Goal: Information Seeking & Learning: Learn about a topic

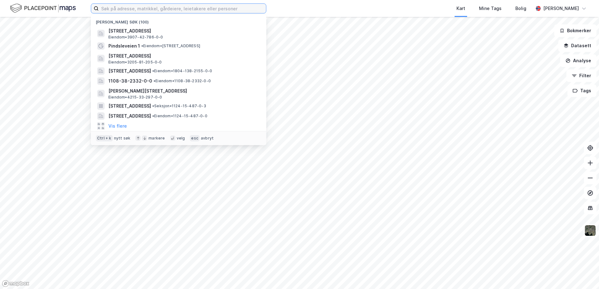
click at [134, 8] on input at bounding box center [182, 8] width 167 height 9
paste input "[STREET_ADDRESS]"
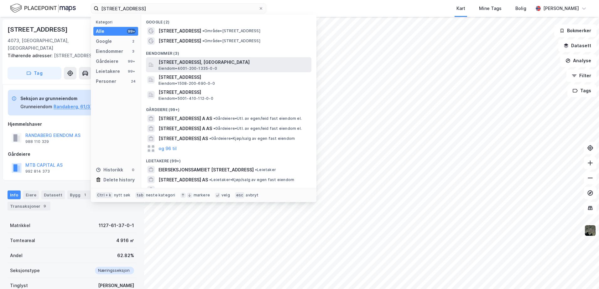
click at [197, 65] on span "[STREET_ADDRESS], [GEOGRAPHIC_DATA]" at bounding box center [234, 63] width 150 height 8
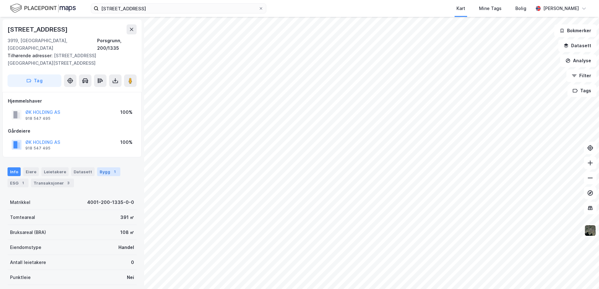
click at [101, 168] on div "Bygg 1" at bounding box center [108, 172] width 23 height 9
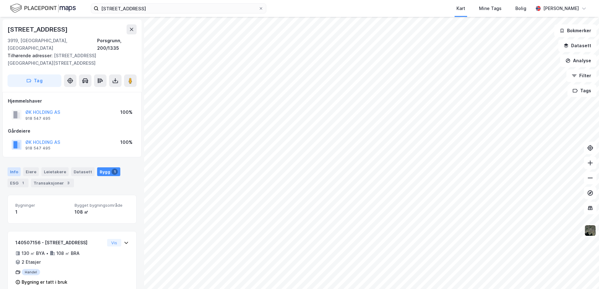
click at [14, 168] on div "Info" at bounding box center [14, 172] width 13 height 9
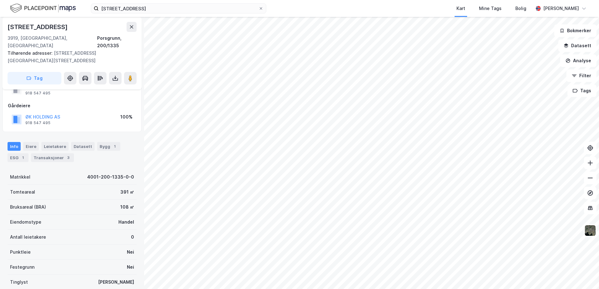
scroll to position [59, 0]
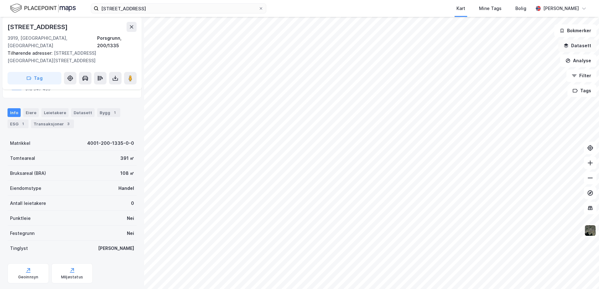
click at [566, 44] on icon "button" at bounding box center [566, 45] width 5 height 5
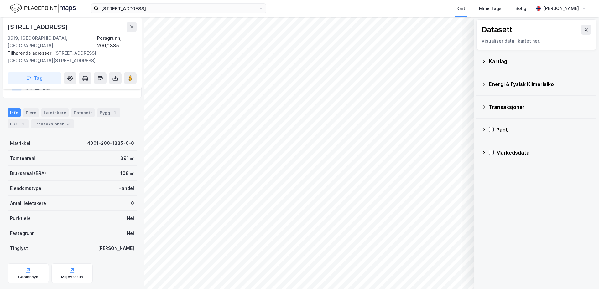
click at [476, 58] on div "Datasett Visualiser data i kartet her. Kartlag Energi & Fysisk Klimarisiko Tran…" at bounding box center [536, 92] width 125 height 150
click at [485, 61] on icon at bounding box center [483, 61] width 5 height 5
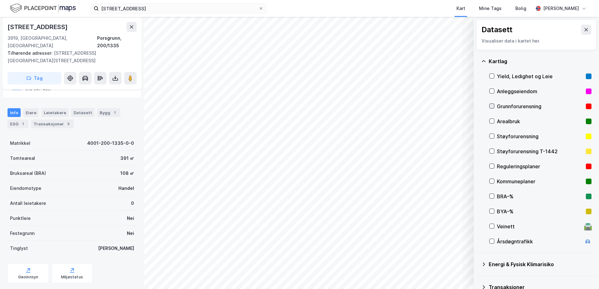
click at [491, 106] on icon at bounding box center [492, 106] width 4 height 4
click at [484, 61] on icon at bounding box center [483, 61] width 5 height 5
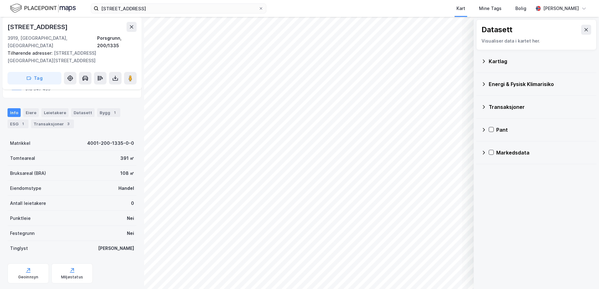
click at [484, 86] on icon at bounding box center [483, 84] width 5 height 5
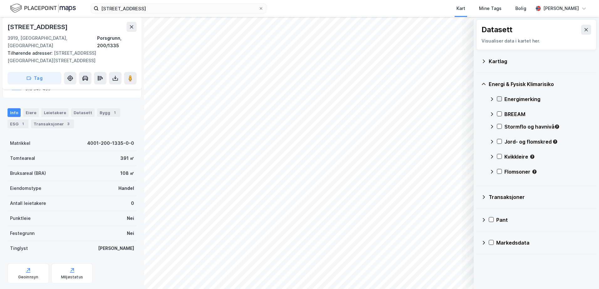
click at [498, 98] on icon at bounding box center [499, 99] width 4 height 4
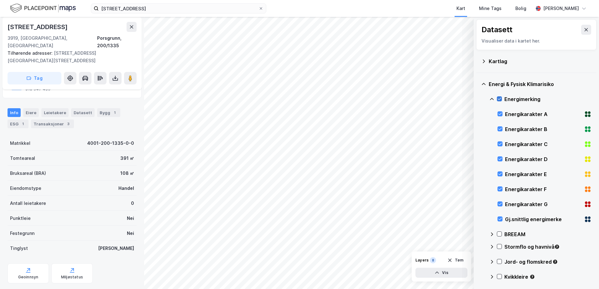
click at [499, 98] on icon at bounding box center [499, 99] width 4 height 4
click at [492, 98] on icon at bounding box center [491, 99] width 5 height 5
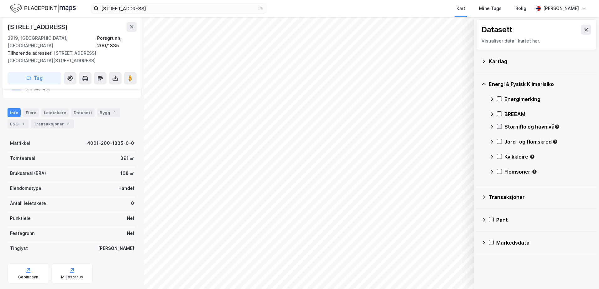
click at [501, 126] on icon at bounding box center [499, 127] width 3 height 2
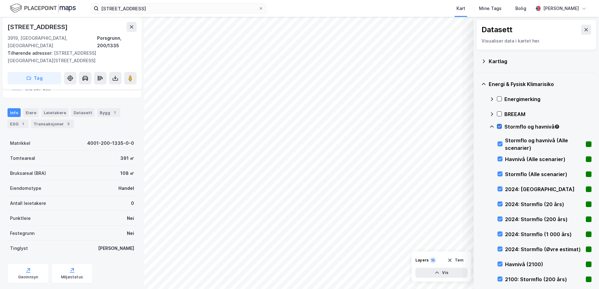
click at [501, 126] on icon at bounding box center [499, 127] width 3 height 2
click at [492, 127] on icon at bounding box center [491, 126] width 5 height 5
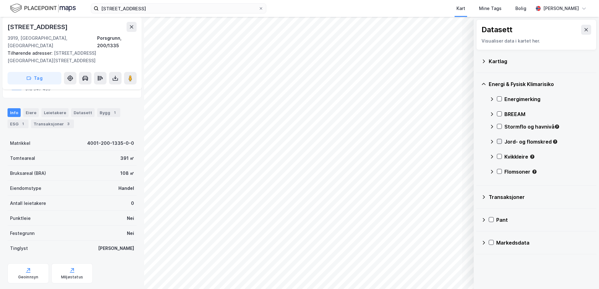
click at [499, 140] on icon at bounding box center [499, 141] width 4 height 4
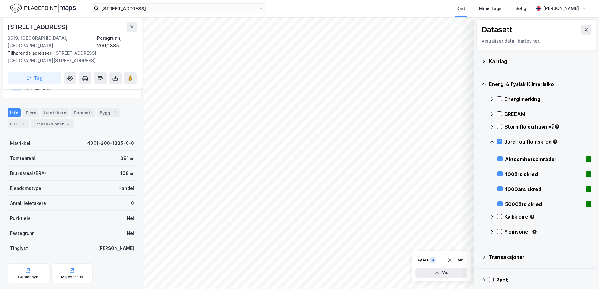
click at [491, 143] on icon at bounding box center [491, 141] width 5 height 5
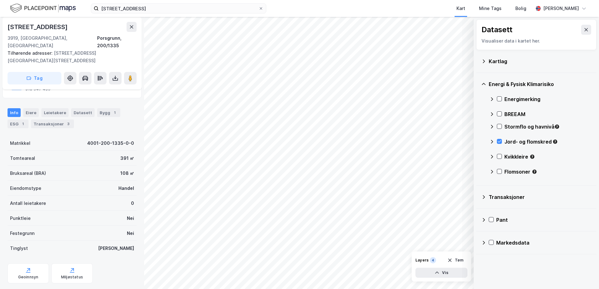
click at [499, 161] on div "Kvikkleire" at bounding box center [540, 159] width 102 height 15
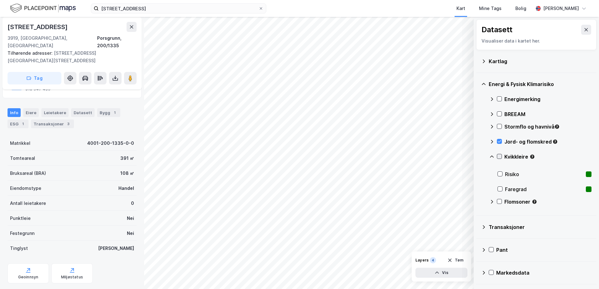
click at [499, 156] on icon at bounding box center [499, 156] width 4 height 4
click at [501, 141] on icon at bounding box center [499, 141] width 4 height 4
click at [492, 157] on icon at bounding box center [491, 156] width 5 height 5
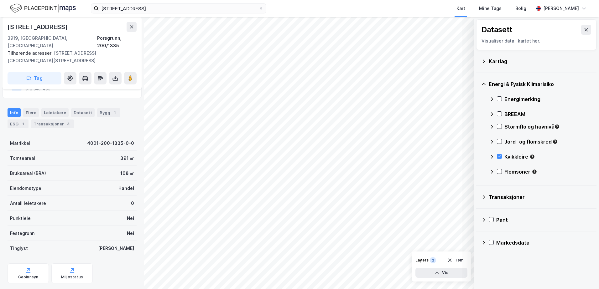
click at [502, 156] on div "Kvikkleire" at bounding box center [540, 159] width 102 height 15
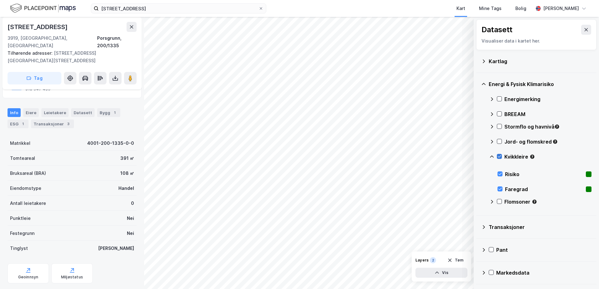
click at [499, 158] on icon at bounding box center [499, 157] width 3 height 2
click at [491, 156] on icon at bounding box center [492, 157] width 4 height 2
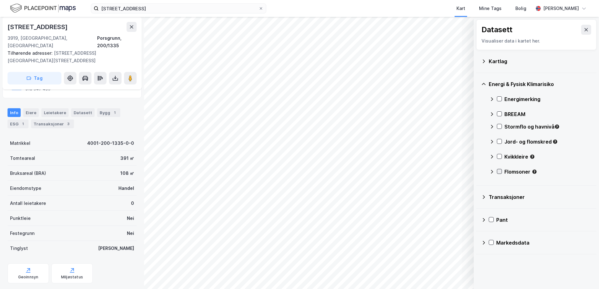
click at [499, 171] on icon at bounding box center [499, 171] width 4 height 4
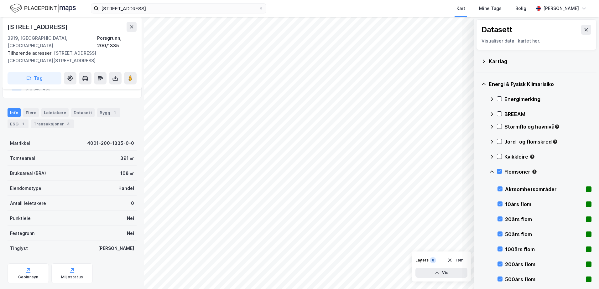
click at [544, 170] on div "Flomsoner" at bounding box center [547, 172] width 87 height 8
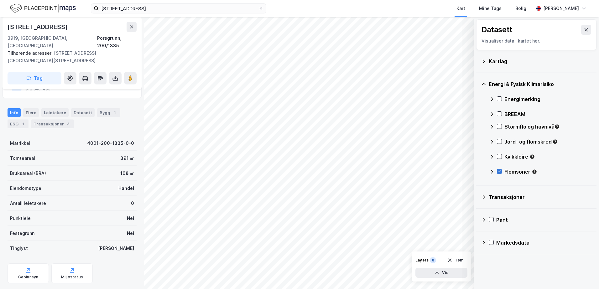
click at [499, 171] on icon at bounding box center [499, 171] width 4 height 4
click at [484, 63] on icon at bounding box center [483, 61] width 5 height 5
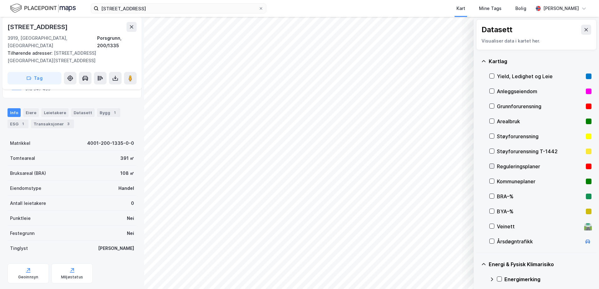
click at [493, 168] on icon at bounding box center [492, 166] width 4 height 4
click at [490, 166] on icon at bounding box center [492, 166] width 4 height 4
click at [490, 181] on icon at bounding box center [492, 181] width 4 height 4
click at [491, 179] on div "Kommuneplaner" at bounding box center [540, 181] width 102 height 15
click at [493, 164] on div at bounding box center [491, 166] width 5 height 5
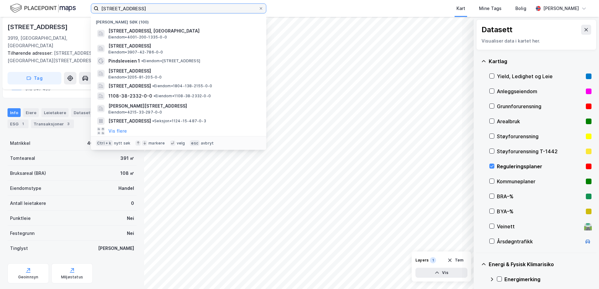
drag, startPoint x: 149, startPoint y: 6, endPoint x: 91, endPoint y: 4, distance: 58.6
click at [91, 4] on div "[STREET_ADDRESS] søk (100) [STREET_ADDRESS], [GEOGRAPHIC_DATA], PORSGRUNN Eiend…" at bounding box center [299, 8] width 599 height 17
drag, startPoint x: 156, startPoint y: 7, endPoint x: 64, endPoint y: 7, distance: 92.4
click at [64, 7] on div "[STREET_ADDRESS] søk (100) [STREET_ADDRESS], [GEOGRAPHIC_DATA], PORSGRUNN Eiend…" at bounding box center [299, 8] width 599 height 17
paste input "Rødmyrjordet 7"
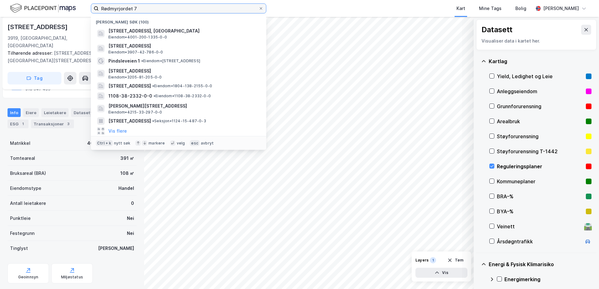
type input "Rødmyrjordet 7"
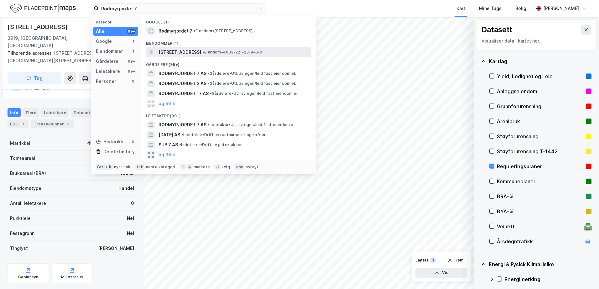
click at [201, 54] on span "[STREET_ADDRESS]" at bounding box center [180, 53] width 43 height 8
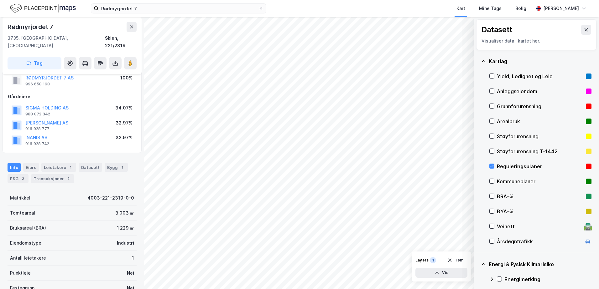
scroll to position [19, 0]
click at [443, 275] on button "Vis" at bounding box center [441, 273] width 52 height 10
click at [408, 263] on div "Reguleringsplaner" at bounding box center [412, 261] width 35 height 5
click at [460, 259] on icon at bounding box center [461, 259] width 5 height 5
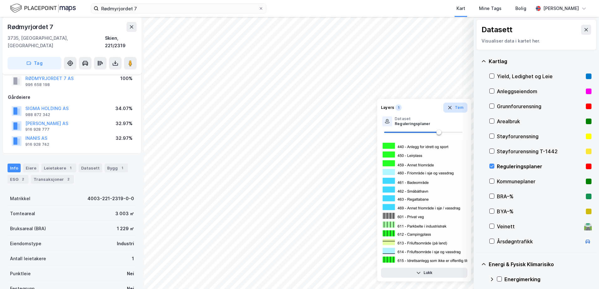
scroll to position [595, 0]
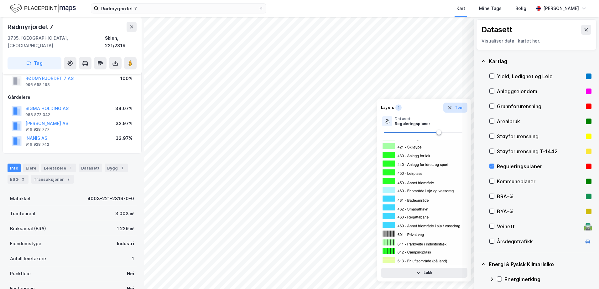
click at [455, 109] on button "Tøm" at bounding box center [455, 108] width 24 height 10
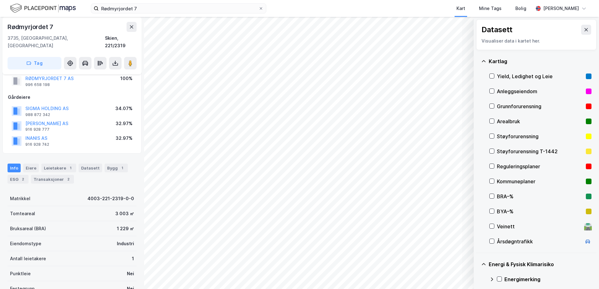
scroll to position [0, 0]
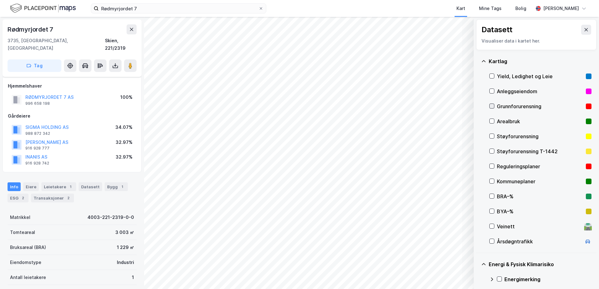
click at [493, 107] on icon at bounding box center [492, 106] width 4 height 4
click at [492, 135] on icon at bounding box center [492, 136] width 4 height 4
click at [484, 63] on icon at bounding box center [483, 61] width 5 height 5
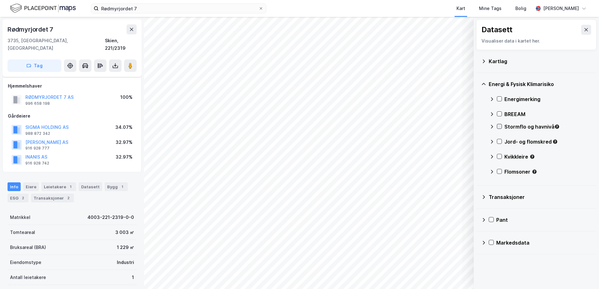
click at [498, 124] on div at bounding box center [499, 126] width 5 height 5
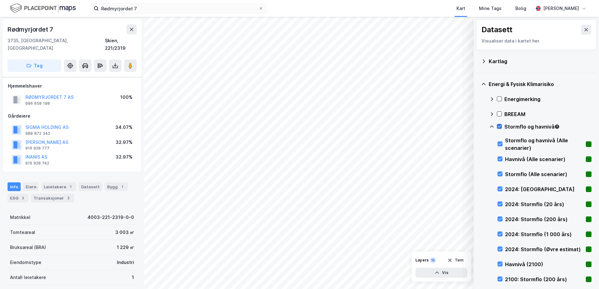
click at [498, 124] on div at bounding box center [499, 126] width 5 height 5
click at [499, 97] on icon at bounding box center [499, 99] width 4 height 4
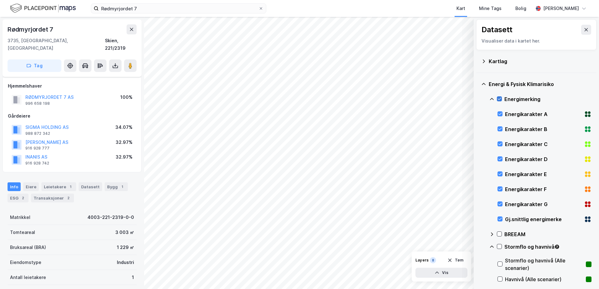
click at [499, 97] on icon at bounding box center [499, 99] width 4 height 4
click at [492, 100] on icon at bounding box center [491, 99] width 5 height 5
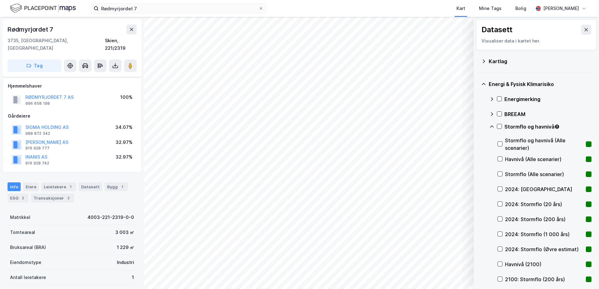
click at [492, 128] on icon at bounding box center [491, 126] width 5 height 5
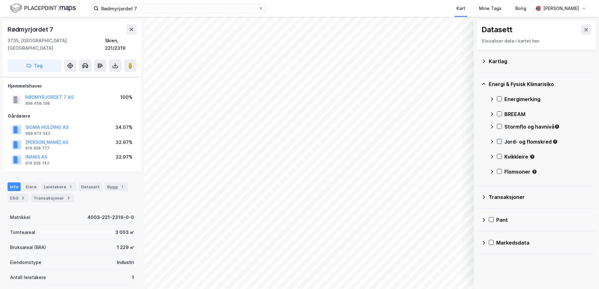
click at [500, 142] on icon at bounding box center [499, 142] width 3 height 2
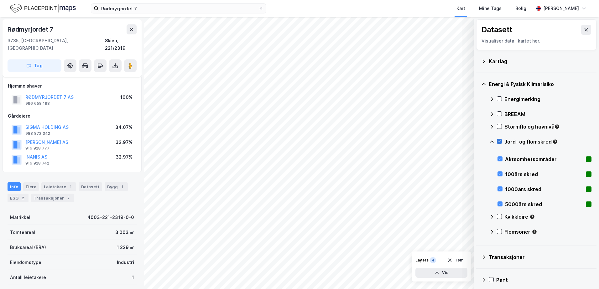
click at [500, 142] on icon at bounding box center [499, 142] width 3 height 2
click at [492, 143] on icon at bounding box center [491, 141] width 5 height 5
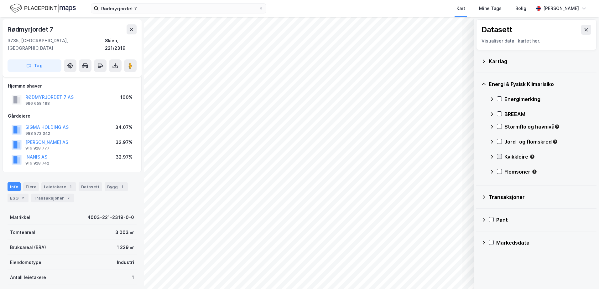
click at [497, 155] on div at bounding box center [499, 156] width 5 height 5
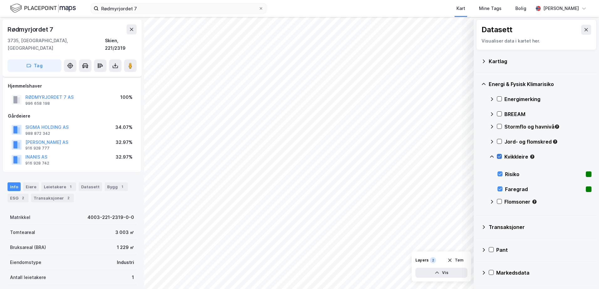
click at [497, 155] on div at bounding box center [499, 156] width 5 height 5
click at [491, 158] on icon at bounding box center [491, 156] width 5 height 5
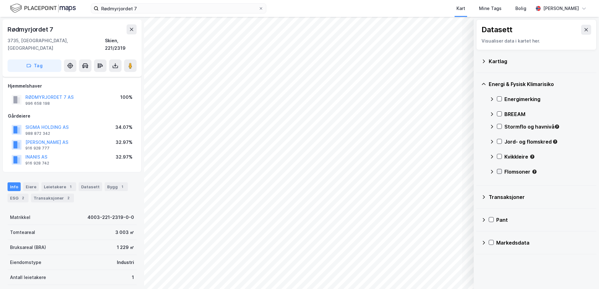
click at [499, 174] on icon at bounding box center [499, 171] width 4 height 4
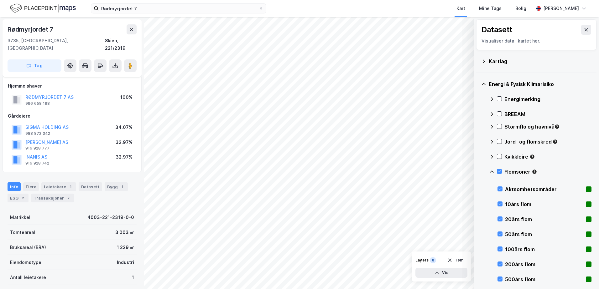
click at [492, 172] on icon at bounding box center [491, 171] width 5 height 5
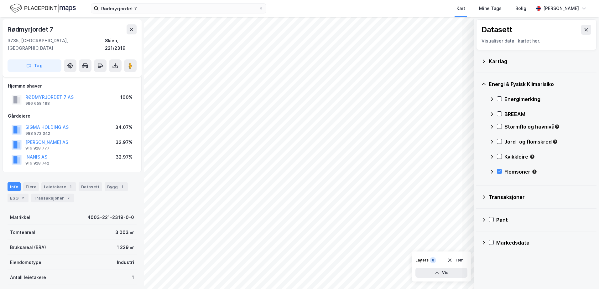
scroll to position [81, 0]
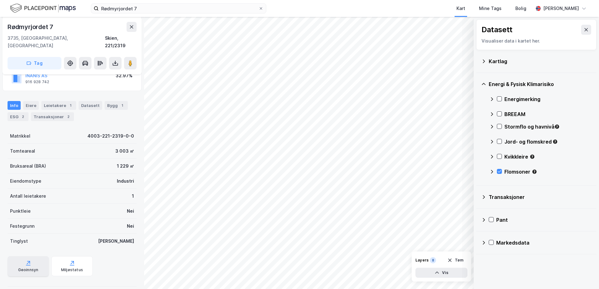
click at [31, 268] on div "Geoinnsyn" at bounding box center [28, 270] width 20 height 5
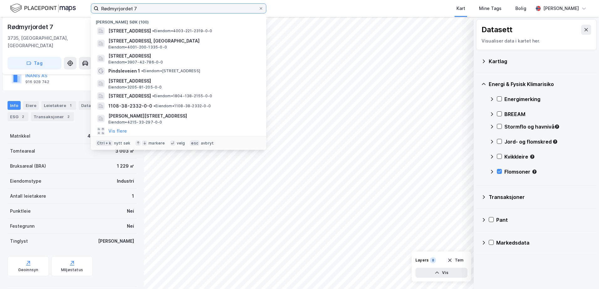
drag, startPoint x: 160, startPoint y: 8, endPoint x: 98, endPoint y: 5, distance: 62.4
click at [98, 5] on label "Rødmyrjordet 7" at bounding box center [178, 8] width 175 height 10
click at [42, 193] on div "Antall leietakere" at bounding box center [28, 197] width 36 height 8
